Goal: Task Accomplishment & Management: Use online tool/utility

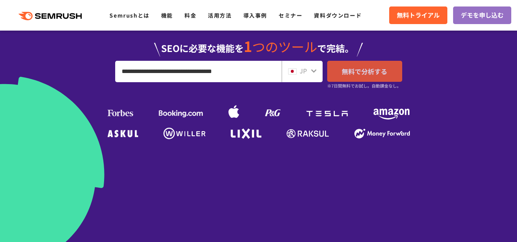
type input "**********"
click at [357, 67] on span "無料で分析する" at bounding box center [365, 72] width 46 height 10
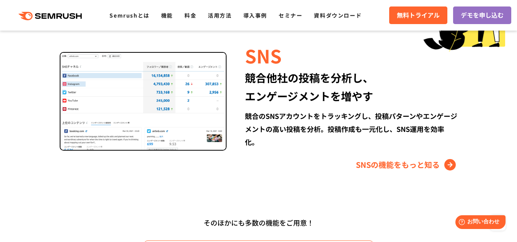
scroll to position [995, 0]
